Goal: Check status: Check status

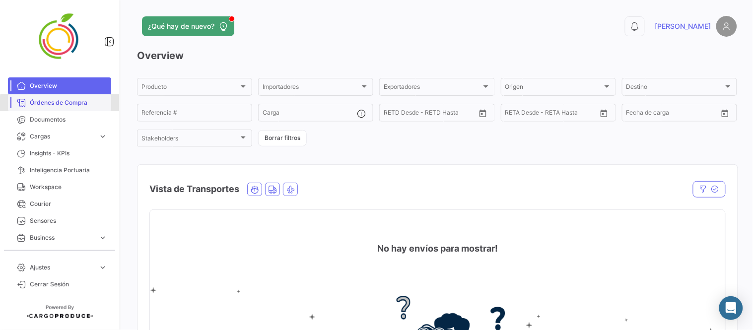
click at [77, 105] on span "Órdenes de Compra" at bounding box center [68, 102] width 77 height 9
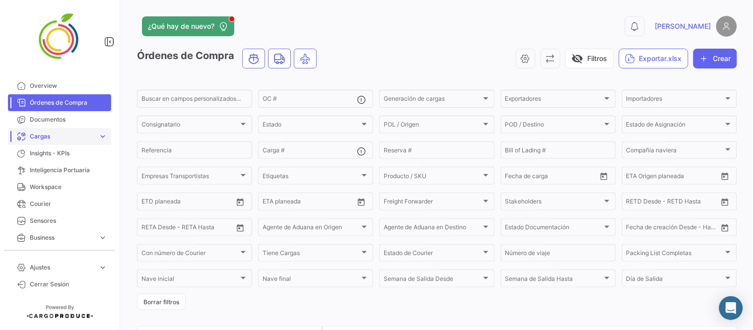
click at [51, 138] on span "Cargas" at bounding box center [62, 136] width 65 height 9
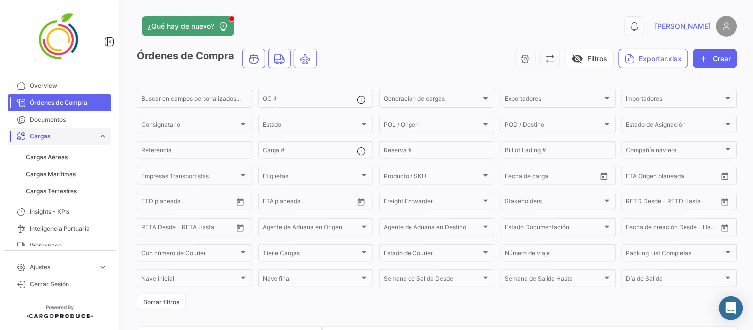
click at [60, 140] on span "Cargas" at bounding box center [62, 136] width 65 height 9
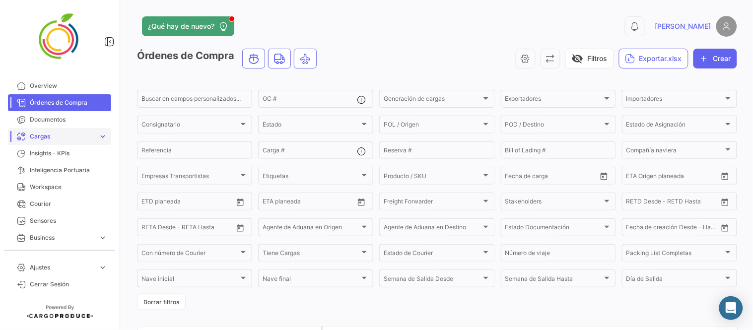
click at [62, 135] on span "Cargas" at bounding box center [62, 136] width 65 height 9
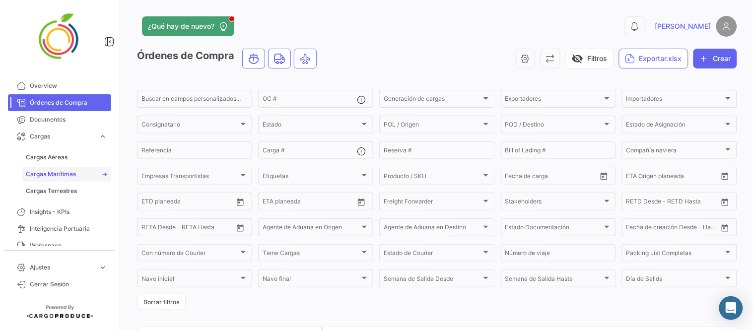
click at [76, 178] on link "Cargas Marítimas" at bounding box center [66, 174] width 89 height 15
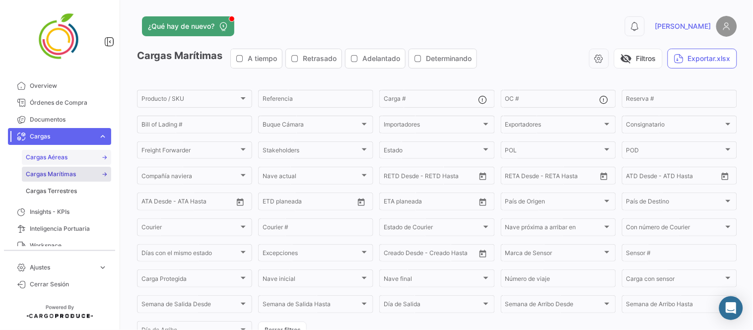
click at [57, 157] on span "Cargas Aéreas" at bounding box center [47, 157] width 42 height 9
click at [58, 191] on span "Cargas Terrestres" at bounding box center [51, 191] width 51 height 9
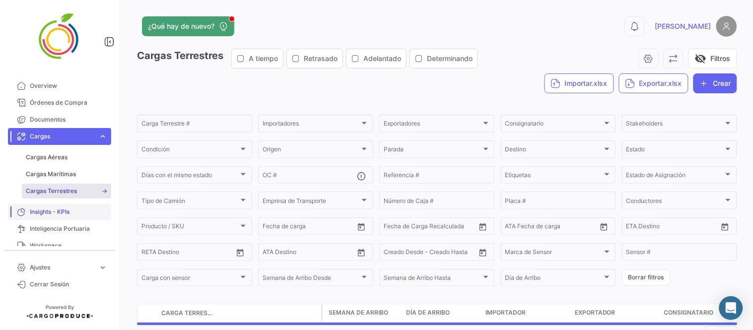
click at [60, 214] on span "Insights - KPIs" at bounding box center [68, 212] width 77 height 9
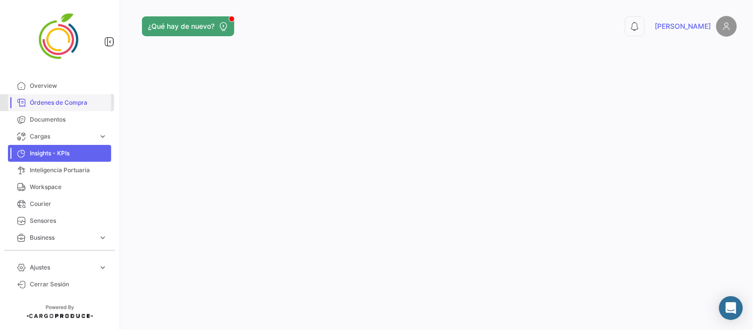
click at [43, 101] on span "Órdenes de Compra" at bounding box center [68, 102] width 77 height 9
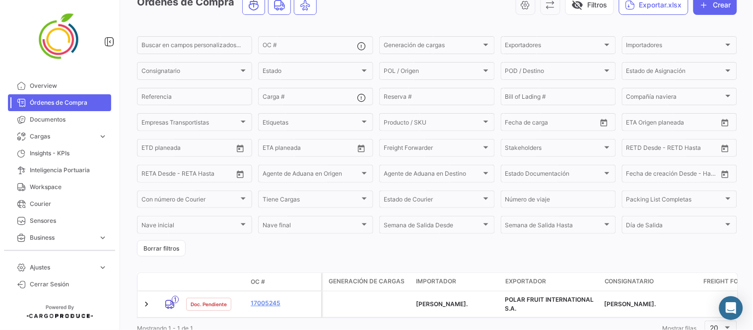
scroll to position [93, 0]
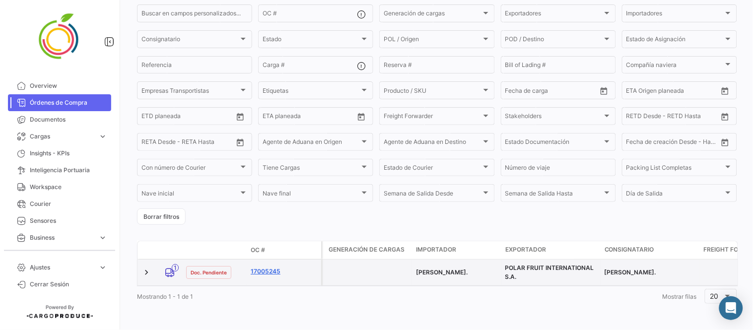
click at [266, 267] on link "17005245" at bounding box center [284, 271] width 67 height 9
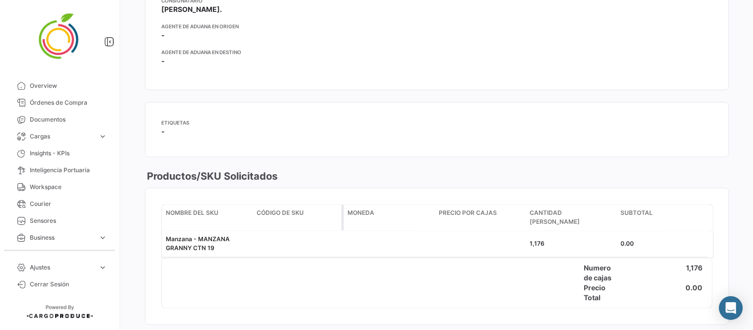
scroll to position [331, 0]
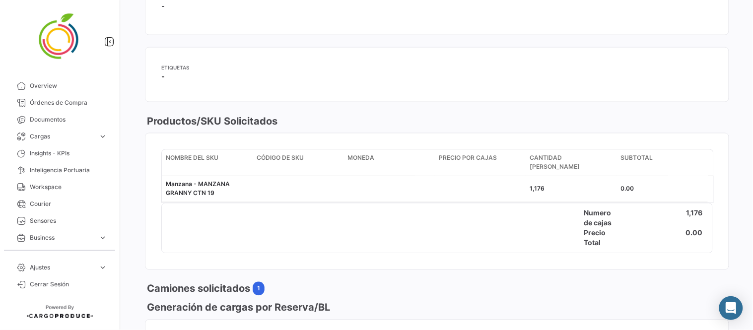
click at [673, 213] on div "1,176" at bounding box center [671, 219] width 82 height 20
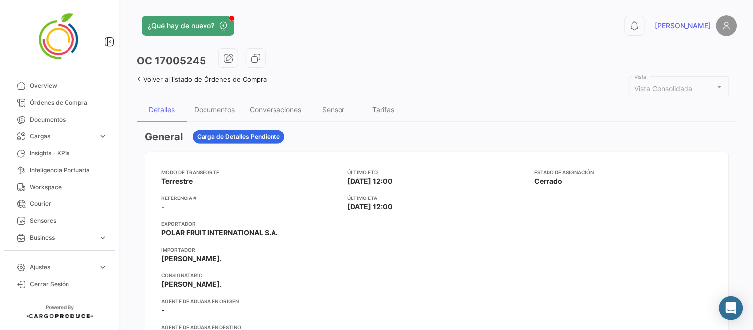
scroll to position [0, 0]
click at [223, 111] on div "Documentos" at bounding box center [214, 110] width 41 height 8
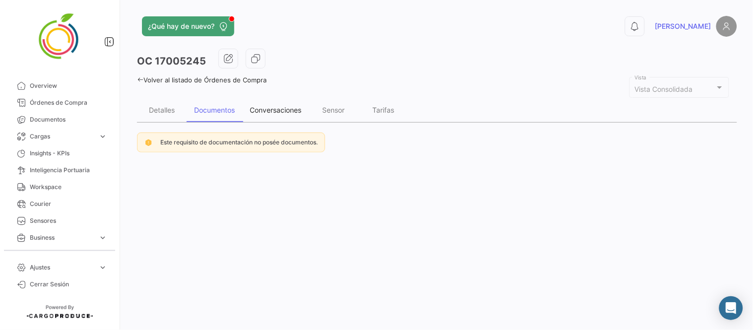
click at [268, 107] on div "Conversaciones" at bounding box center [276, 110] width 52 height 8
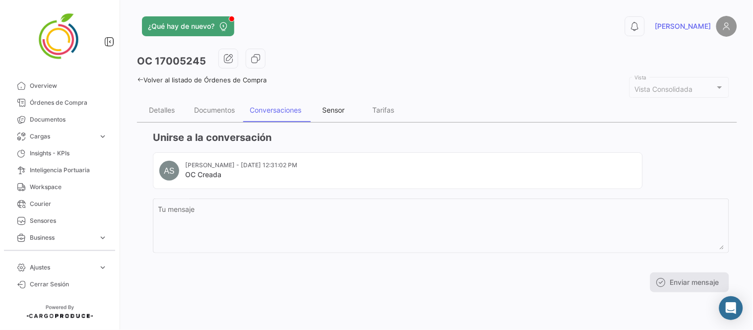
click at [340, 106] on div "Sensor" at bounding box center [334, 110] width 22 height 8
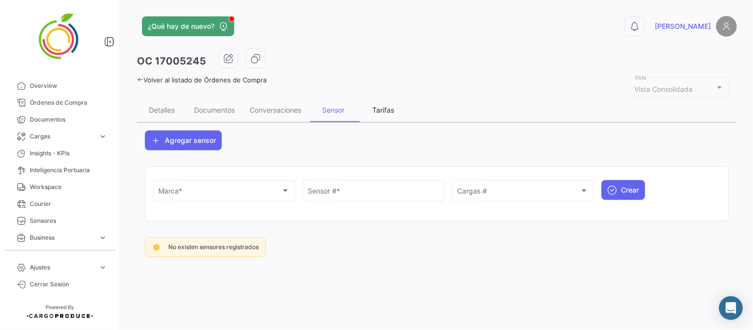
click at [382, 106] on div "Tarifas" at bounding box center [383, 110] width 22 height 8
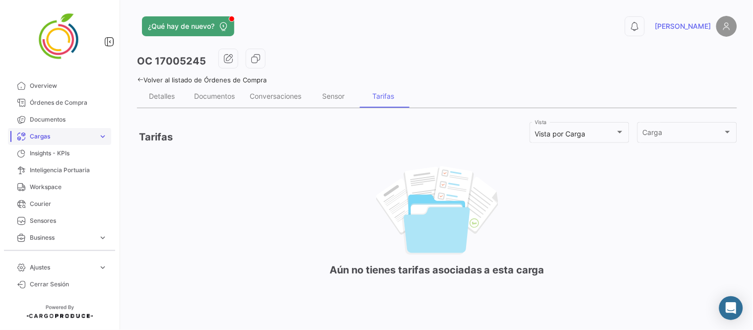
click at [68, 134] on span "Cargas" at bounding box center [62, 136] width 65 height 9
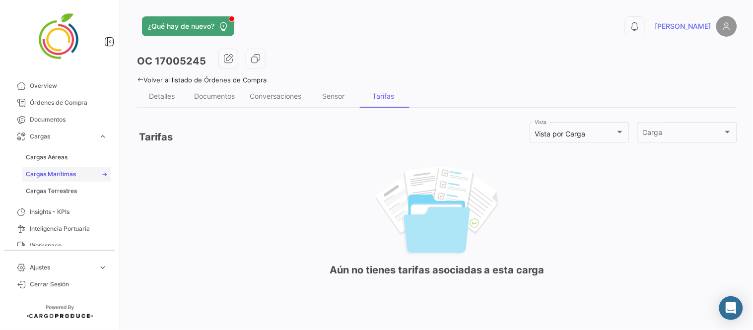
click at [73, 173] on span "Cargas Marítimas" at bounding box center [51, 174] width 50 height 9
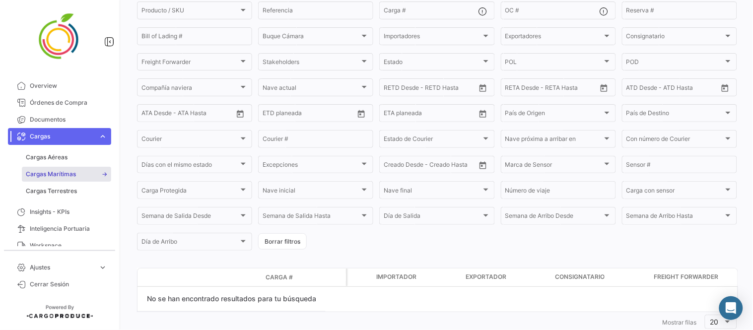
scroll to position [113, 0]
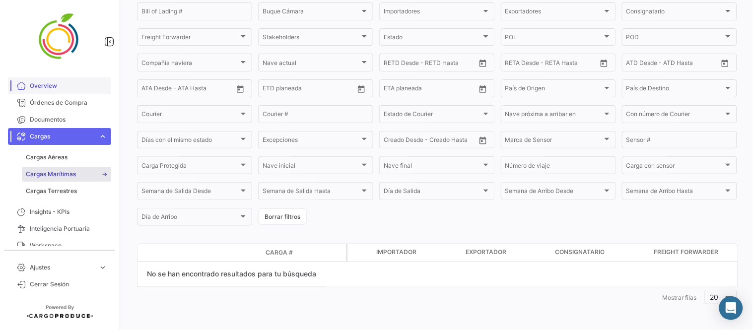
click at [46, 89] on span "Overview" at bounding box center [68, 85] width 77 height 9
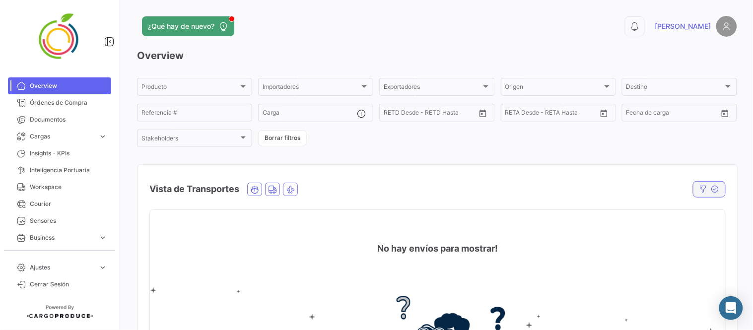
click at [712, 189] on icon "button" at bounding box center [716, 189] width 8 height 8
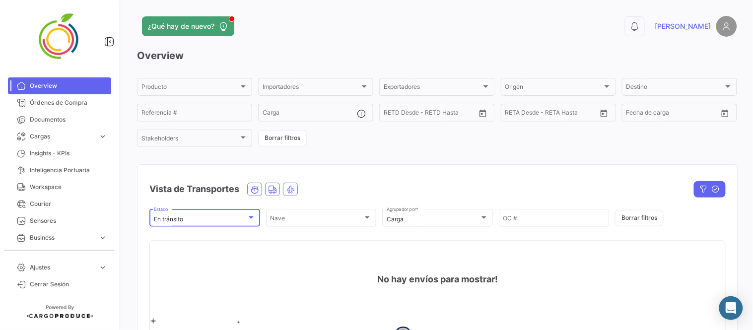
click at [212, 218] on div "En tránsito" at bounding box center [200, 219] width 93 height 7
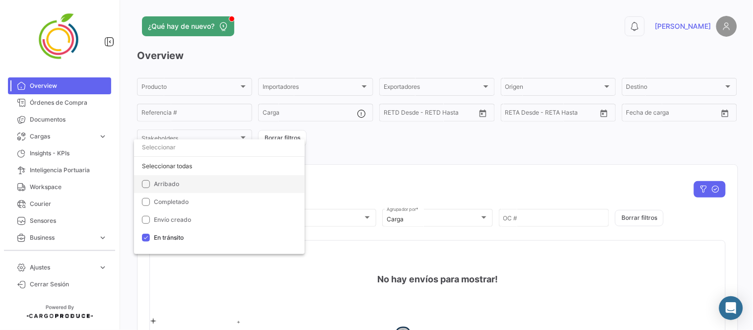
click at [182, 183] on span "Arribado" at bounding box center [223, 184] width 139 height 9
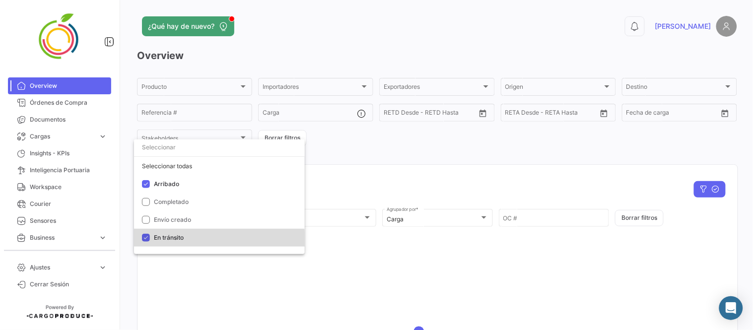
click at [147, 243] on mat-option "En tránsito" at bounding box center [219, 238] width 171 height 18
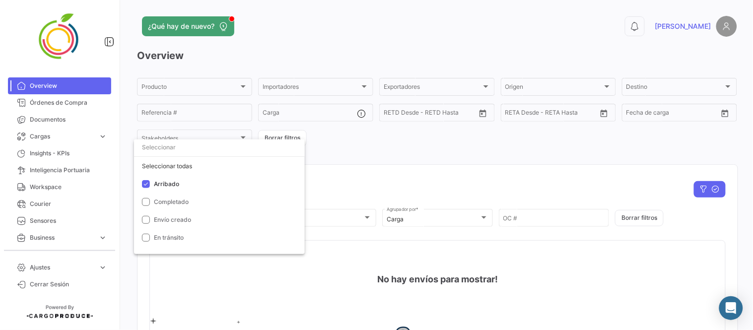
click at [605, 144] on div at bounding box center [376, 165] width 753 height 330
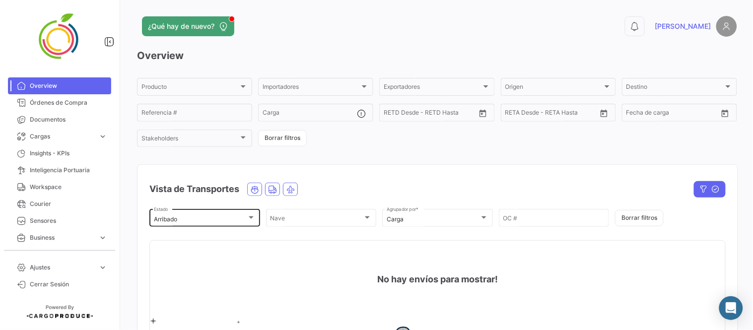
click at [194, 217] on div "Arribado" at bounding box center [200, 219] width 93 height 7
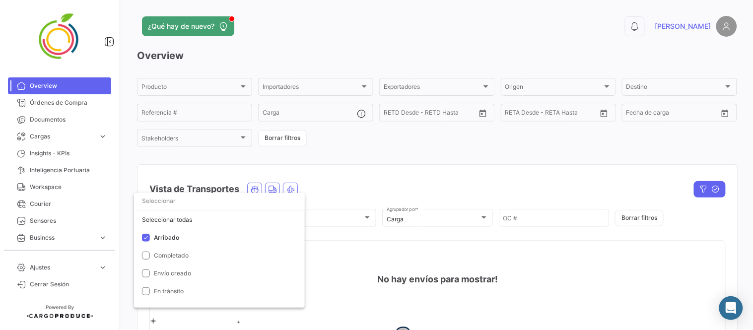
click at [323, 169] on div at bounding box center [376, 165] width 753 height 330
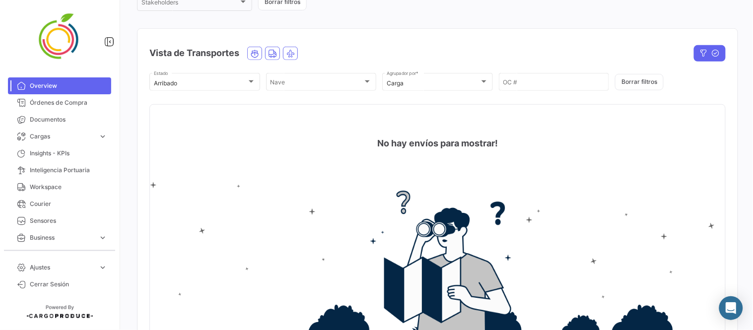
scroll to position [220, 0]
